Goal: Complete application form: Complete application form

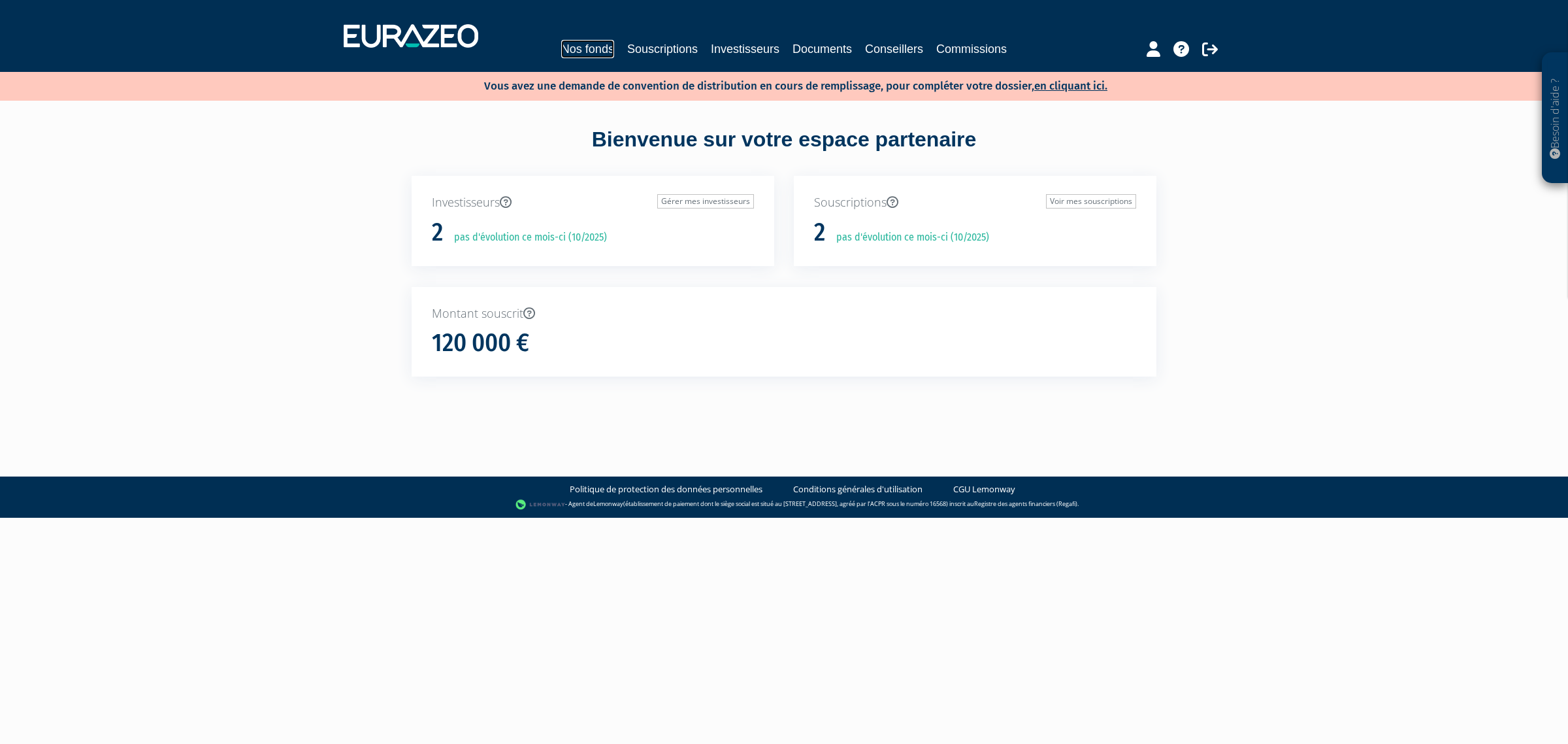
click at [566, 54] on link "Nos fonds" at bounding box center [588, 49] width 53 height 18
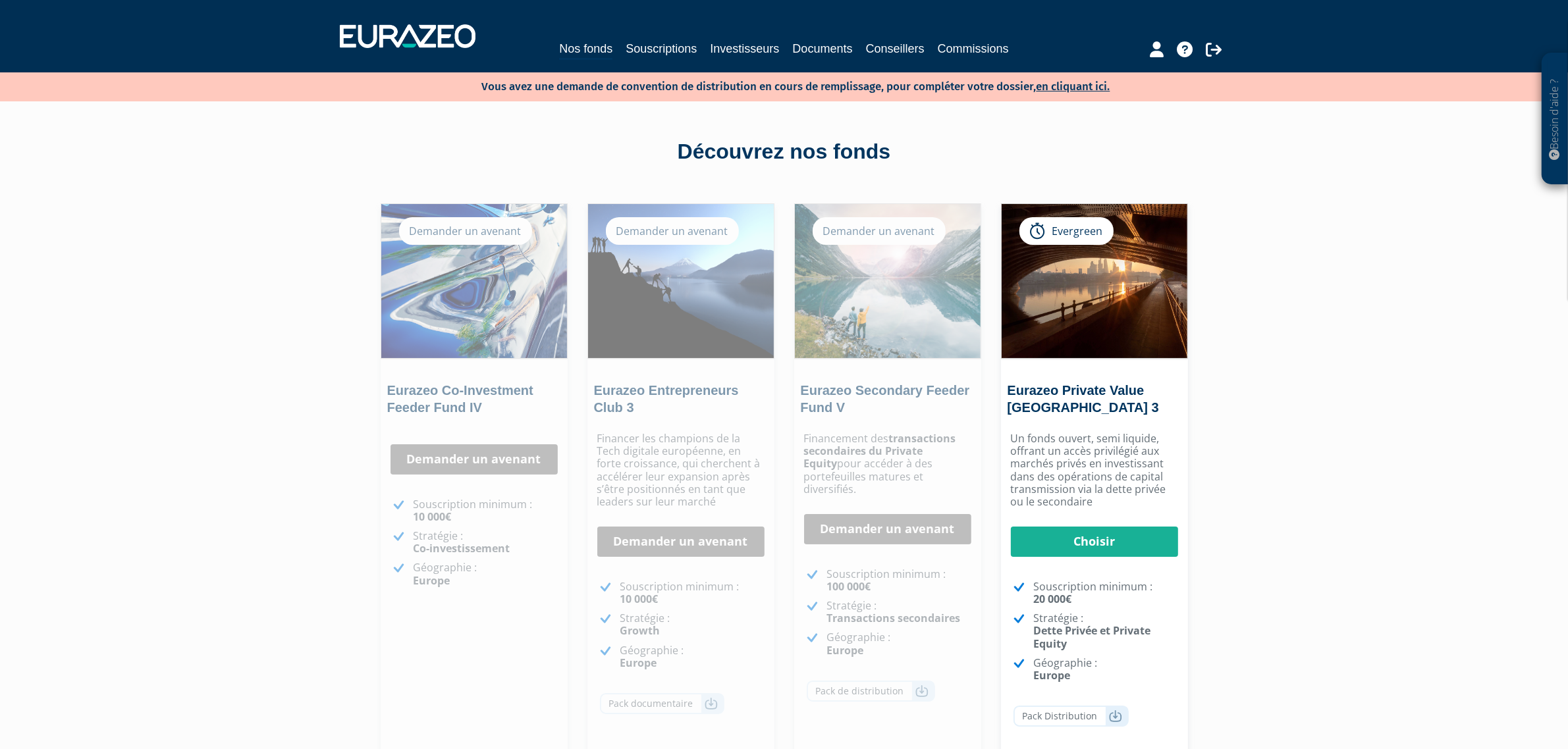
drag, startPoint x: 513, startPoint y: 83, endPoint x: 992, endPoint y: 91, distance: 479.1
click at [992, 91] on div "Vous avez une demande de convention de distribution en cours de remplissage, po…" at bounding box center [784, 87] width 1568 height 29
click at [1456, 120] on div "Besoin d'aide ? × J'ai besoin d'aide Si vous avez une question à propos du fonc…" at bounding box center [784, 409] width 1568 height 818
drag, startPoint x: 543, startPoint y: 507, endPoint x: 588, endPoint y: 520, distance: 46.8
click at [544, 507] on p "Souscription minimum : 10 000€" at bounding box center [486, 511] width 144 height 25
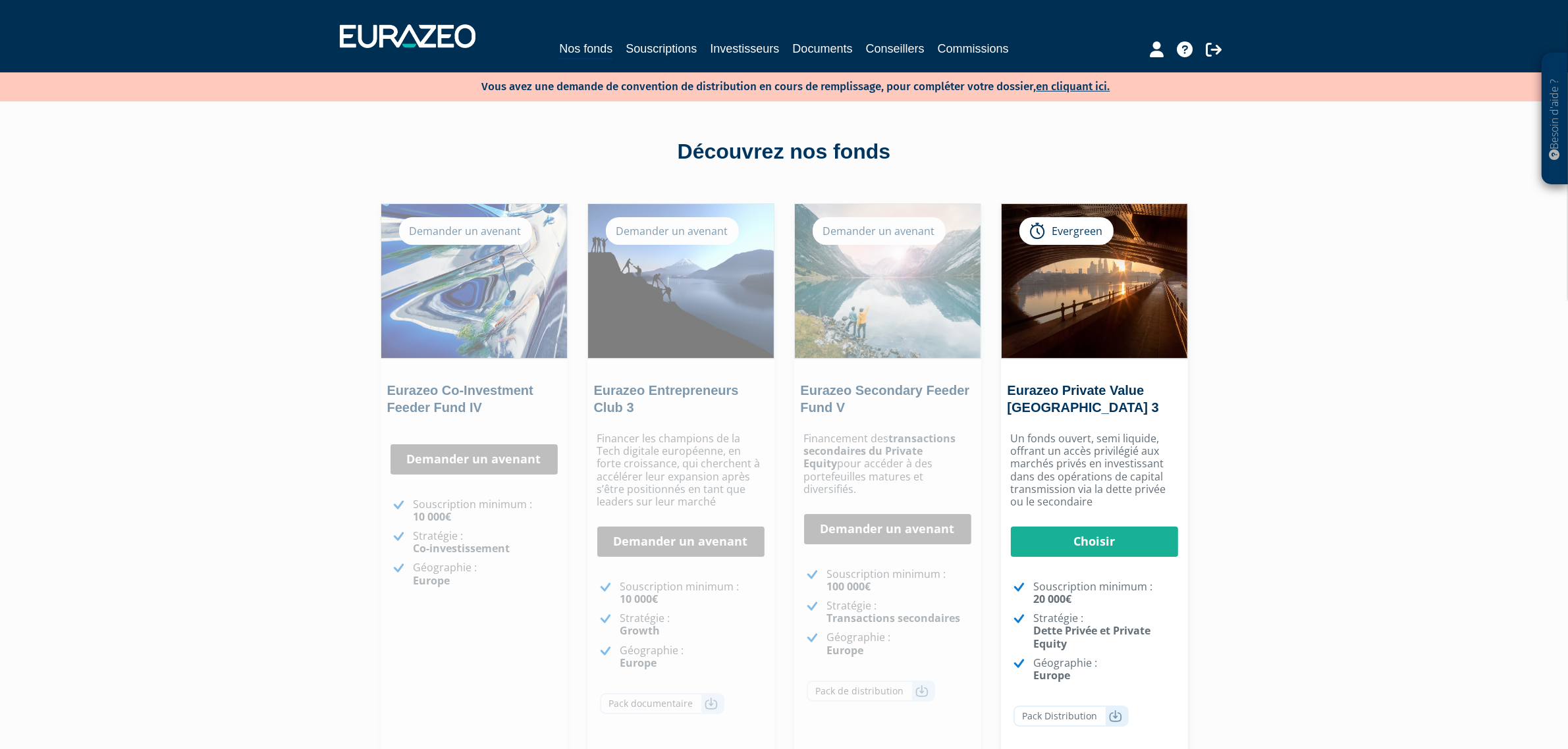
click at [689, 520] on div "Financer les champions de la Tech digitale européenne, en forte croissance, qui…" at bounding box center [681, 589] width 187 height 326
click at [689, 520] on div "Financer les champions de la Tech digitale européenne, en forte croissance, qui…" at bounding box center [681, 589] width 187 height 326
click at [680, 553] on link "Demander un avenant" at bounding box center [681, 542] width 167 height 30
drag, startPoint x: 680, startPoint y: 553, endPoint x: 689, endPoint y: 541, distance: 15.0
click at [680, 554] on link "Demander un avenant" at bounding box center [681, 542] width 167 height 30
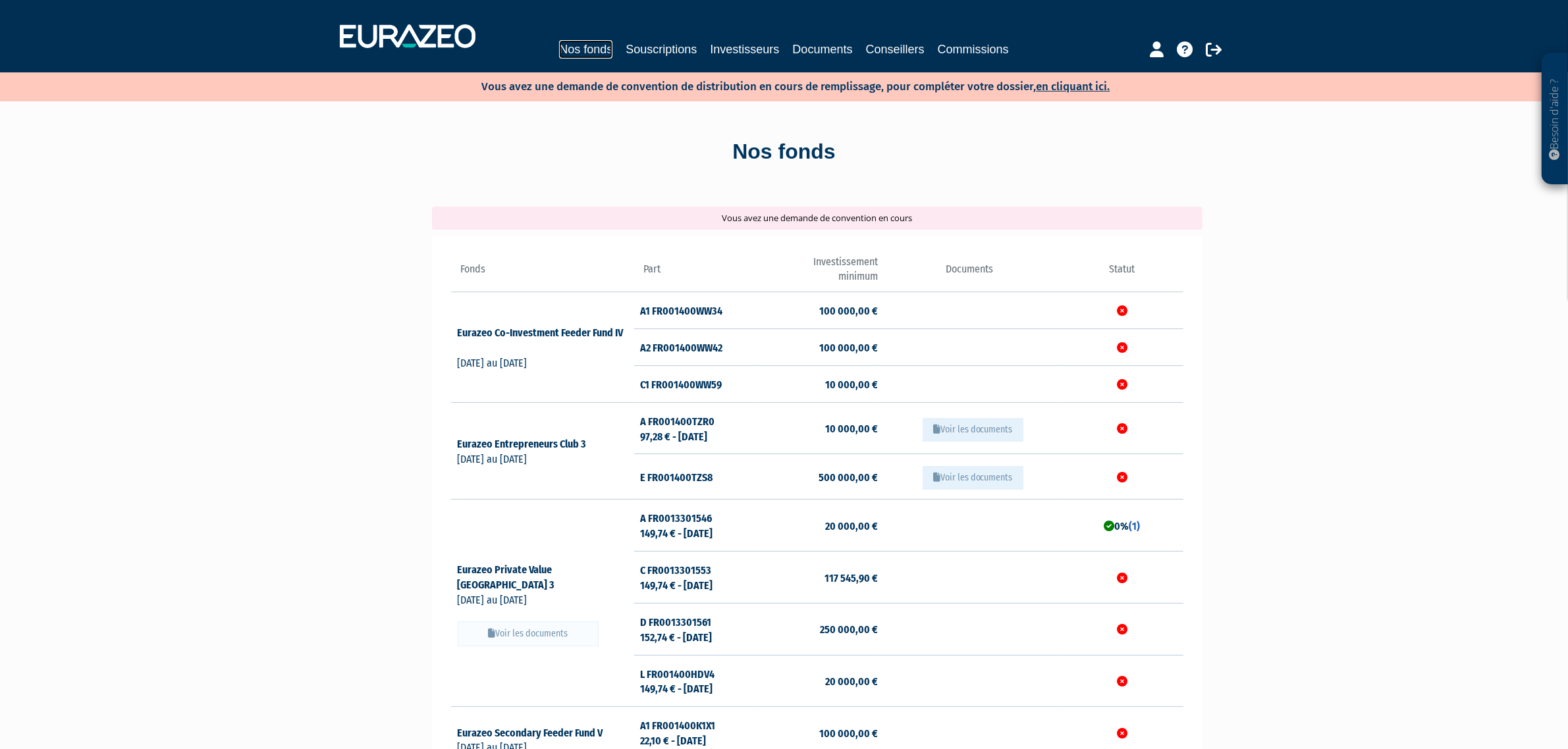
click at [600, 53] on link "Nos fonds" at bounding box center [585, 50] width 54 height 18
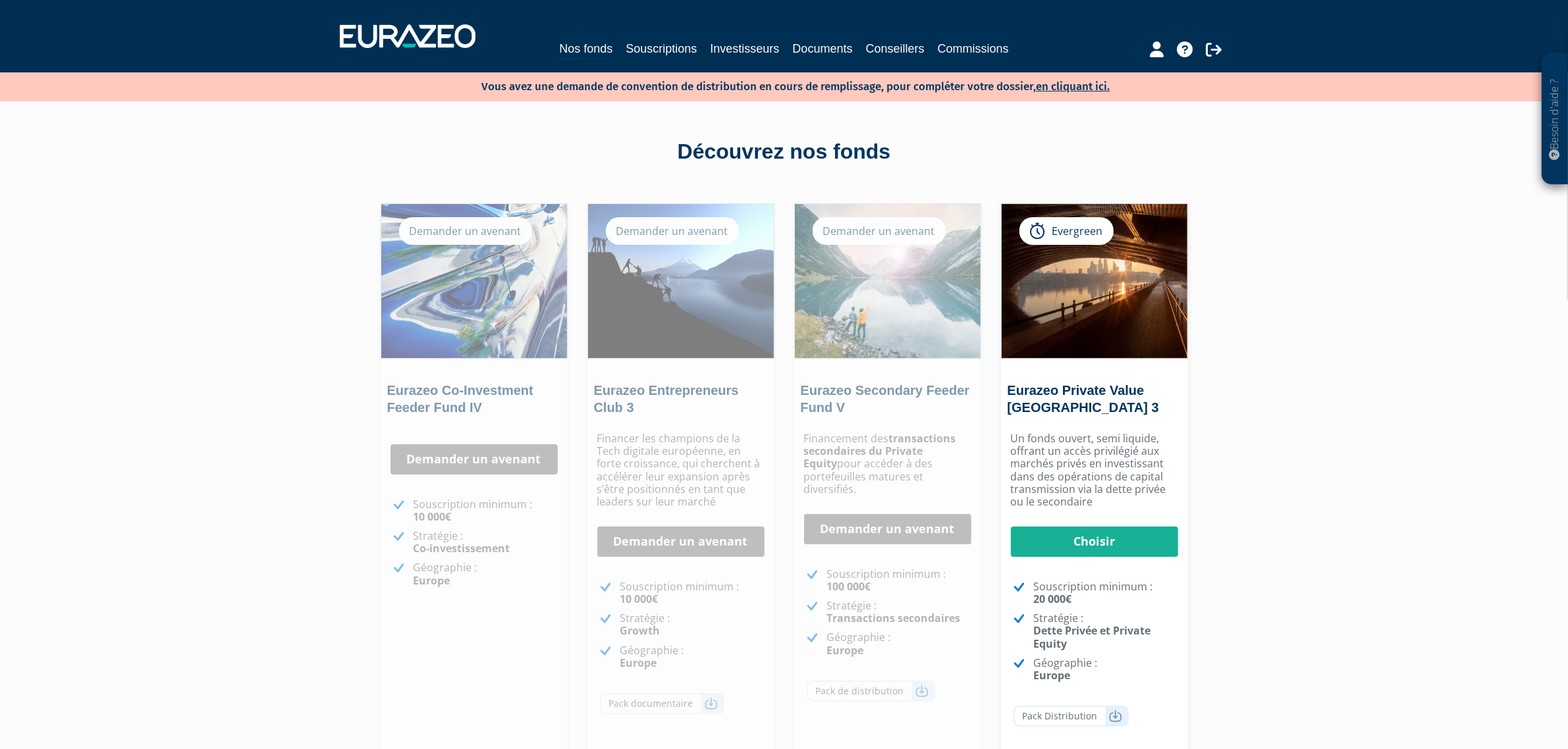
click at [1243, 390] on div "Besoin d'aide ? × J'ai besoin d'aide Si vous avez une question à propos du fonc…" at bounding box center [784, 409] width 1568 height 818
click at [1074, 83] on link "en cliquant ici." at bounding box center [1073, 87] width 74 height 14
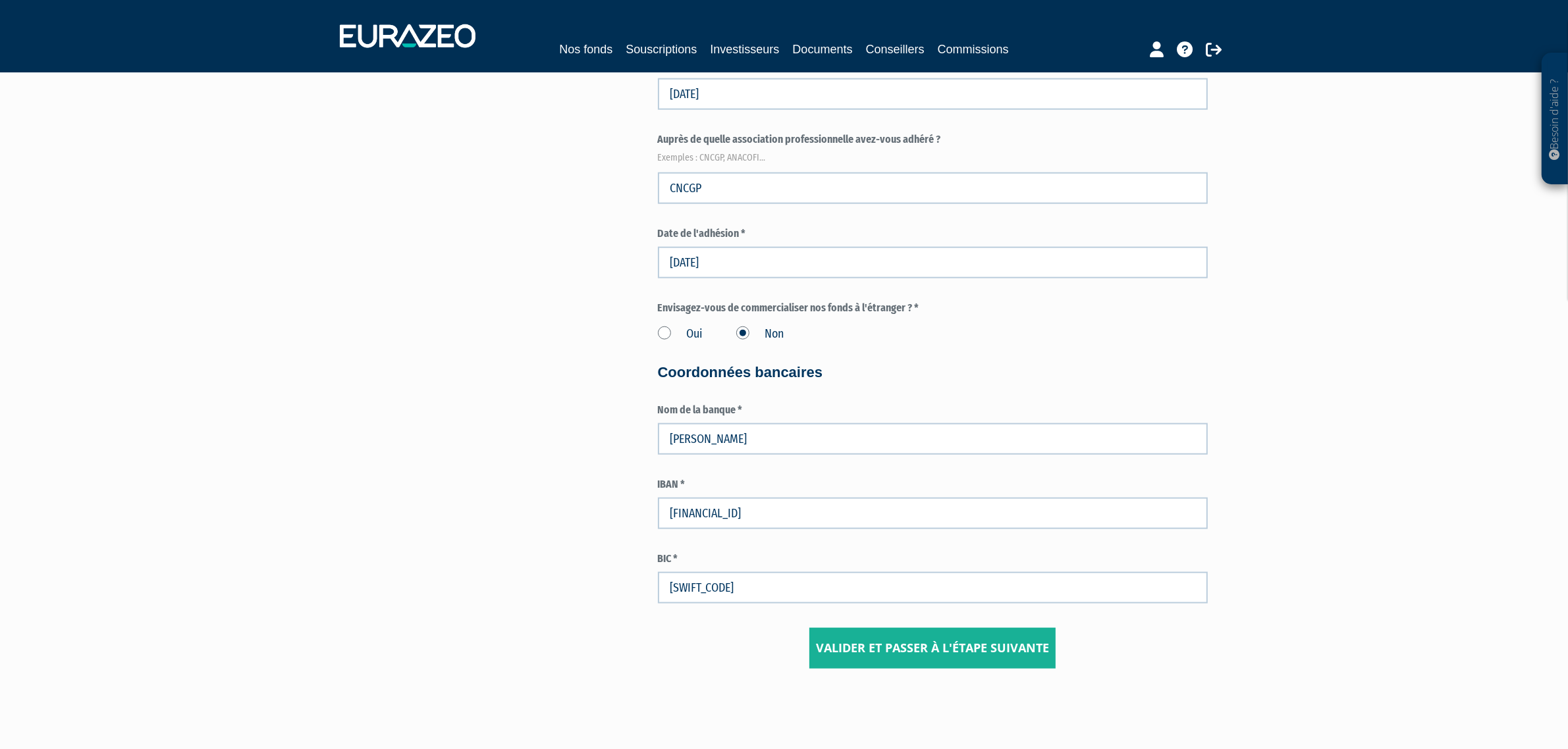
scroll to position [1930, 0]
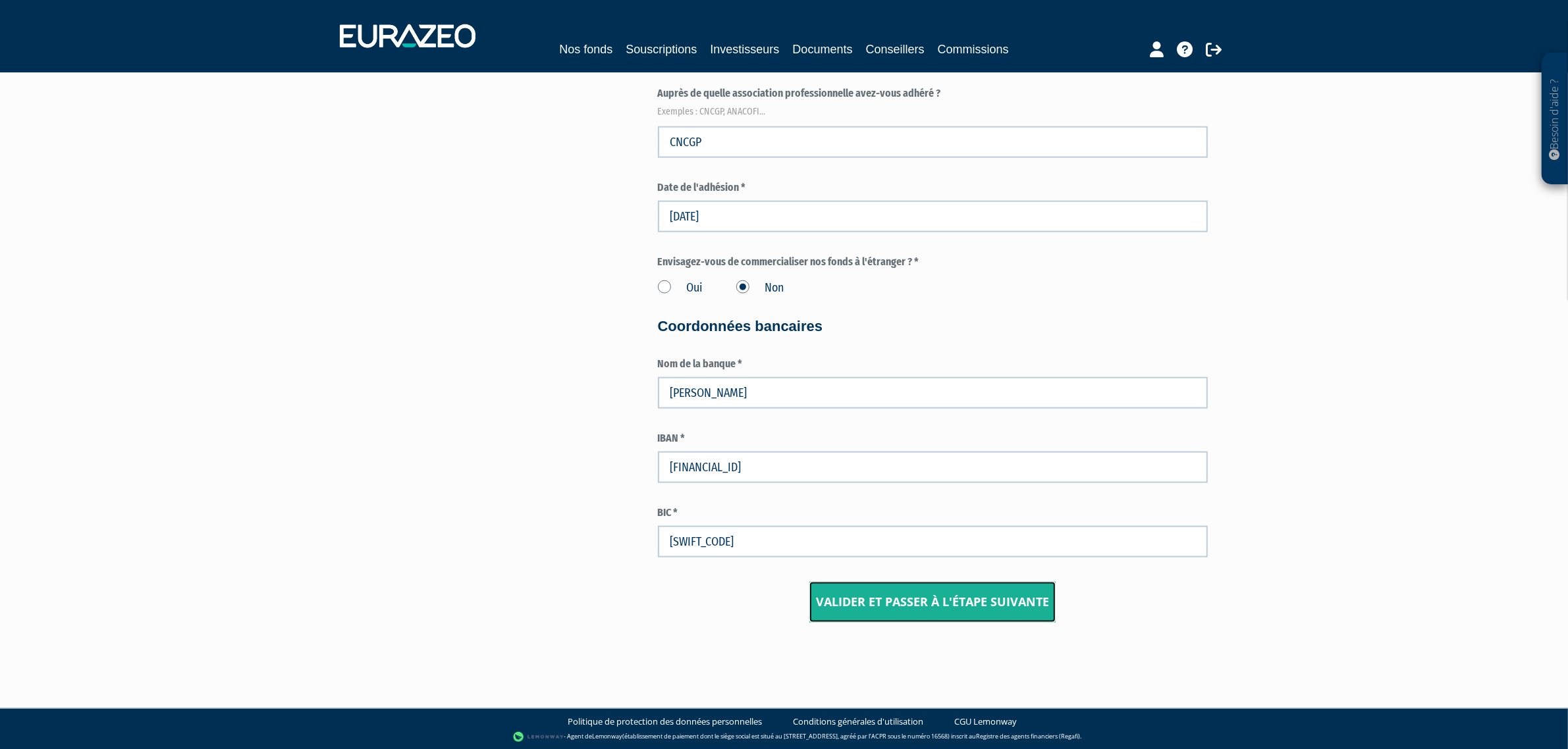
click at [946, 598] on input "Valider et passer à l'étape suivante" at bounding box center [932, 602] width 246 height 41
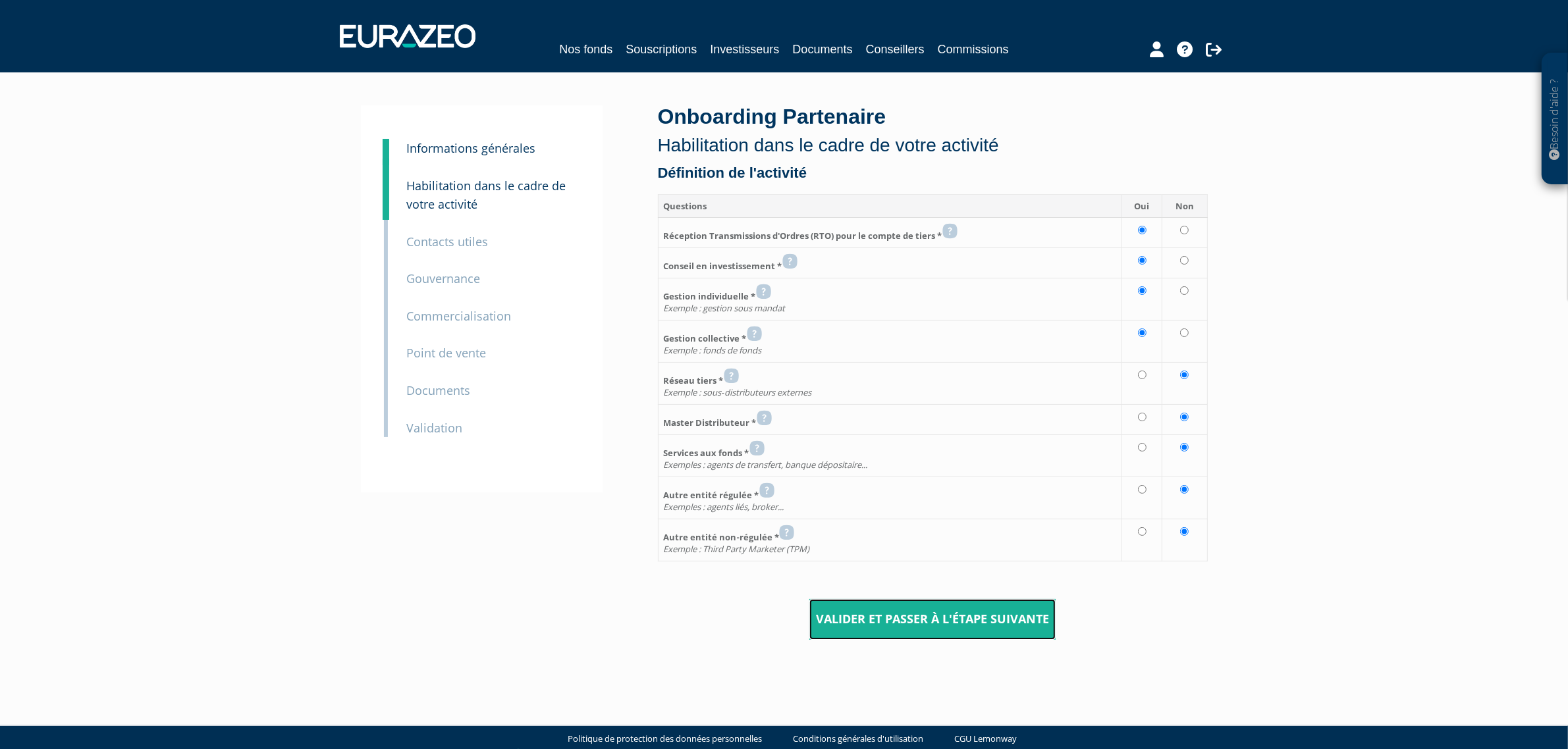
click at [902, 622] on input "Valider et passer à l'étape suivante" at bounding box center [932, 620] width 246 height 41
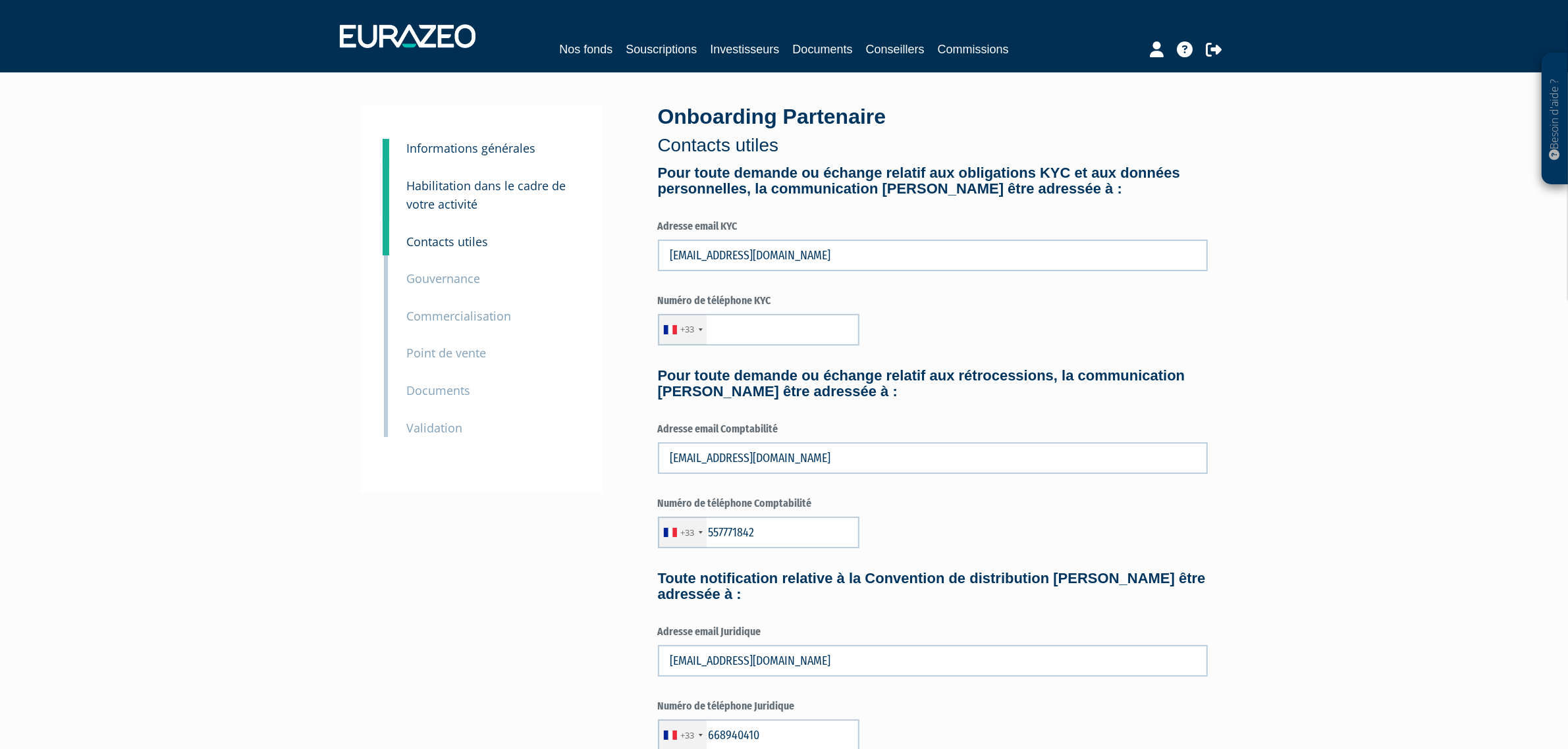
type input "5 57 77 18 42"
type input "6 68 94 04 10"
click at [754, 339] on input "text" at bounding box center [758, 330] width 202 height 32
type input "668"
click at [577, 43] on link "Nos fonds" at bounding box center [585, 50] width 54 height 18
